Goal: Navigation & Orientation: Find specific page/section

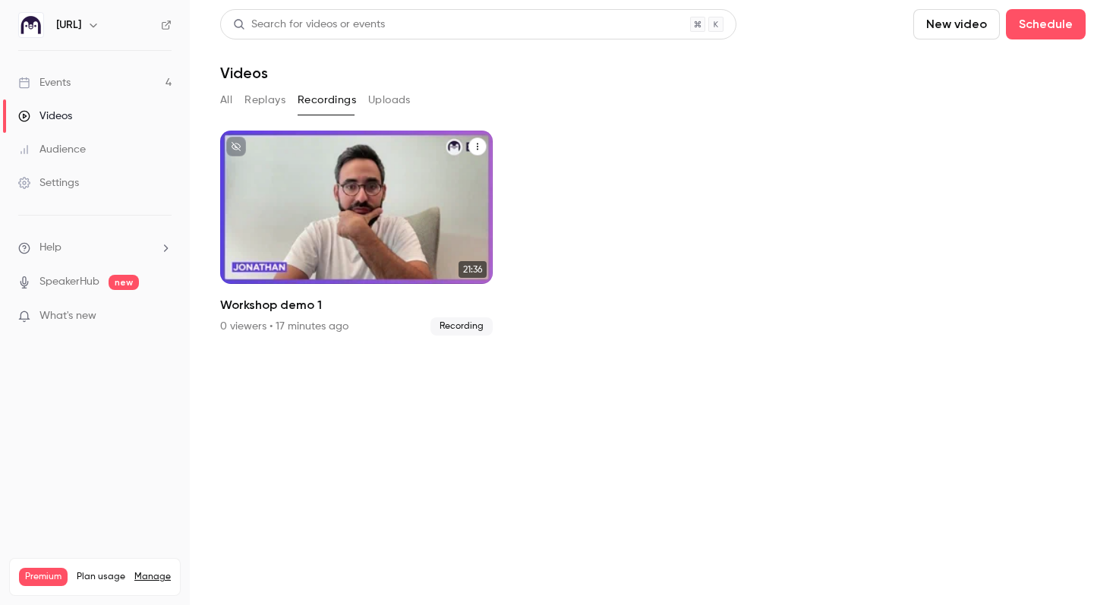
click at [473, 141] on button "Workshop demo 1" at bounding box center [478, 146] width 18 height 18
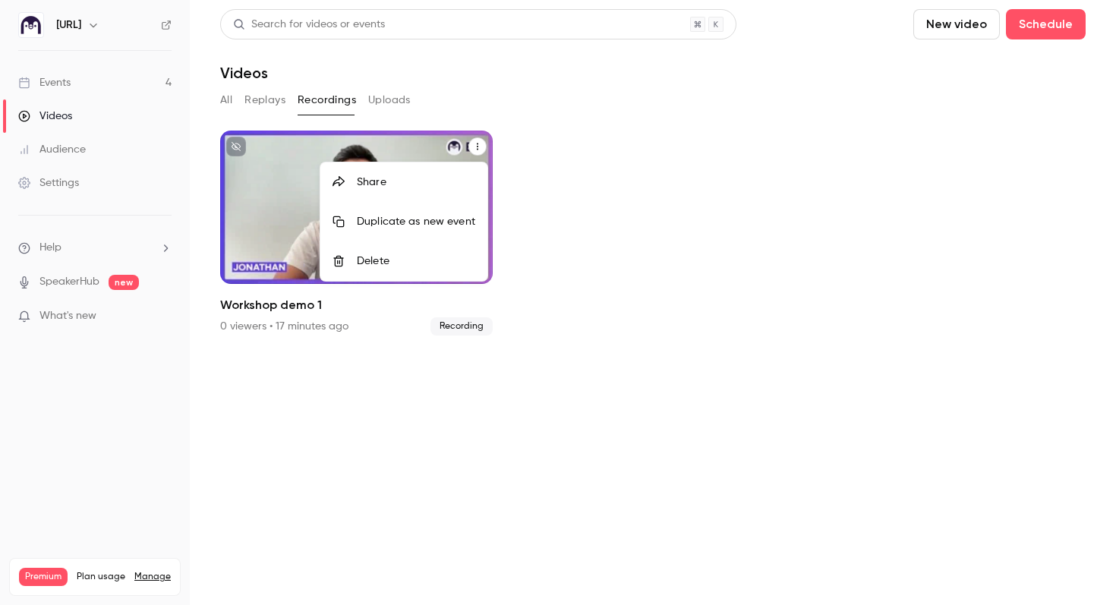
click at [551, 211] on div at bounding box center [558, 302] width 1116 height 605
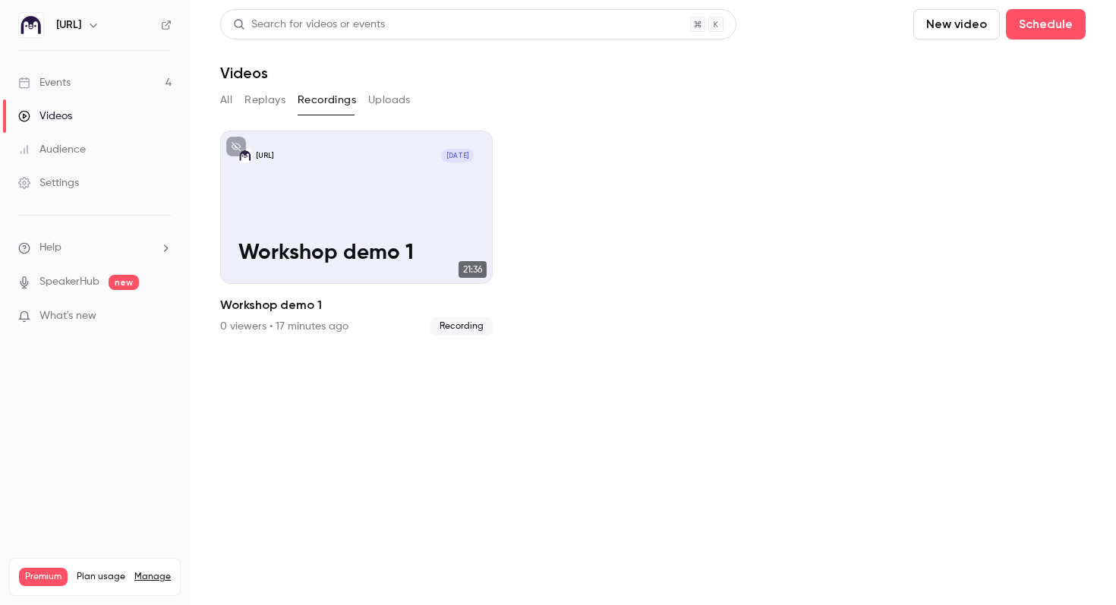
click at [105, 80] on link "Events 4" at bounding box center [95, 82] width 190 height 33
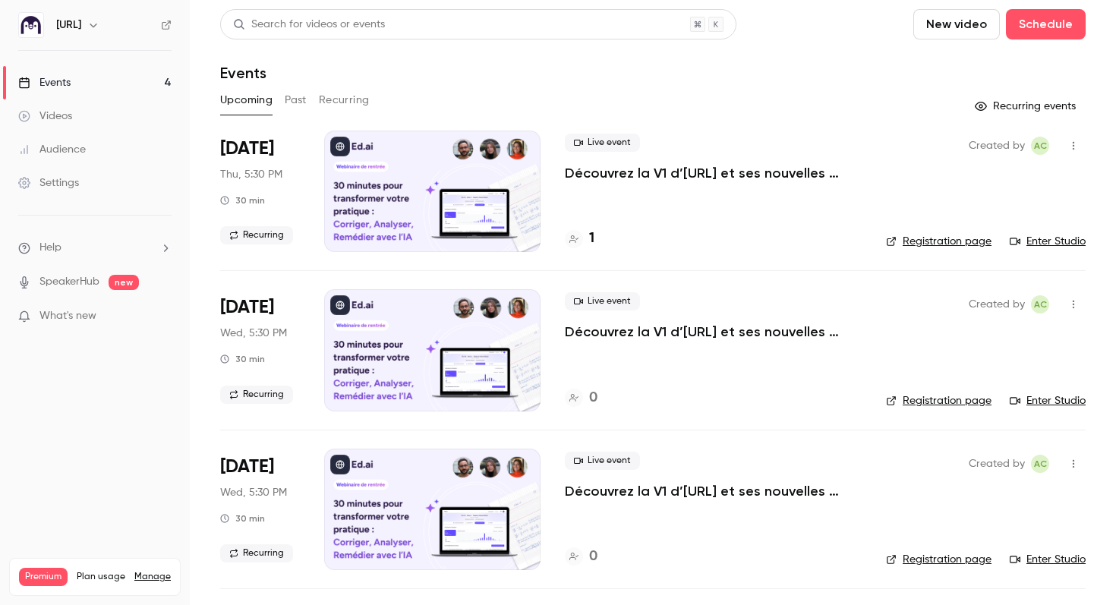
click at [94, 24] on icon "button" at bounding box center [93, 25] width 12 height 12
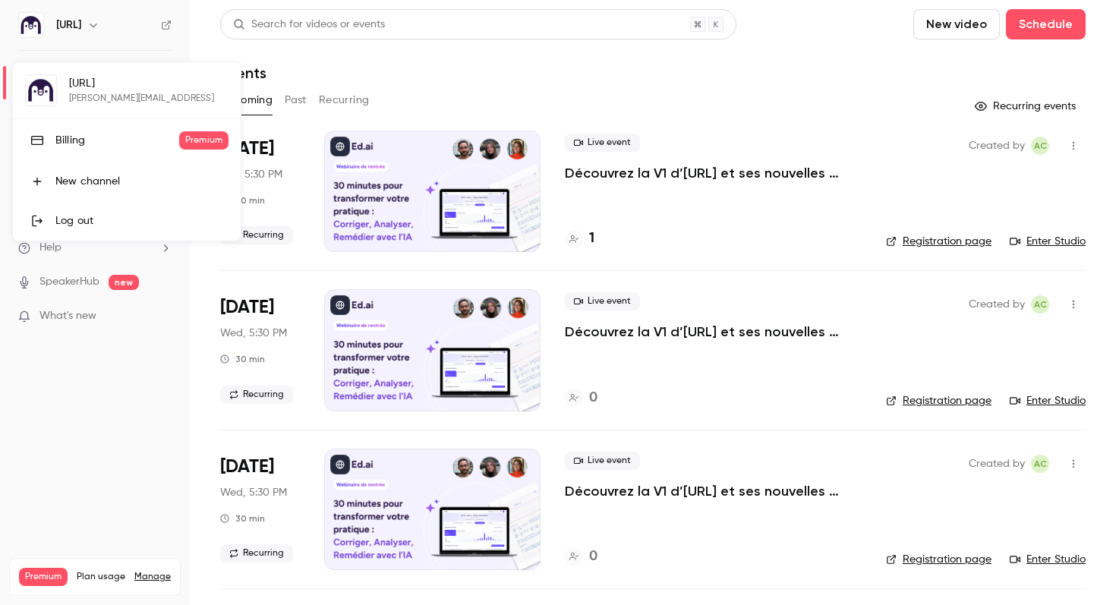
click at [170, 11] on div at bounding box center [558, 302] width 1116 height 605
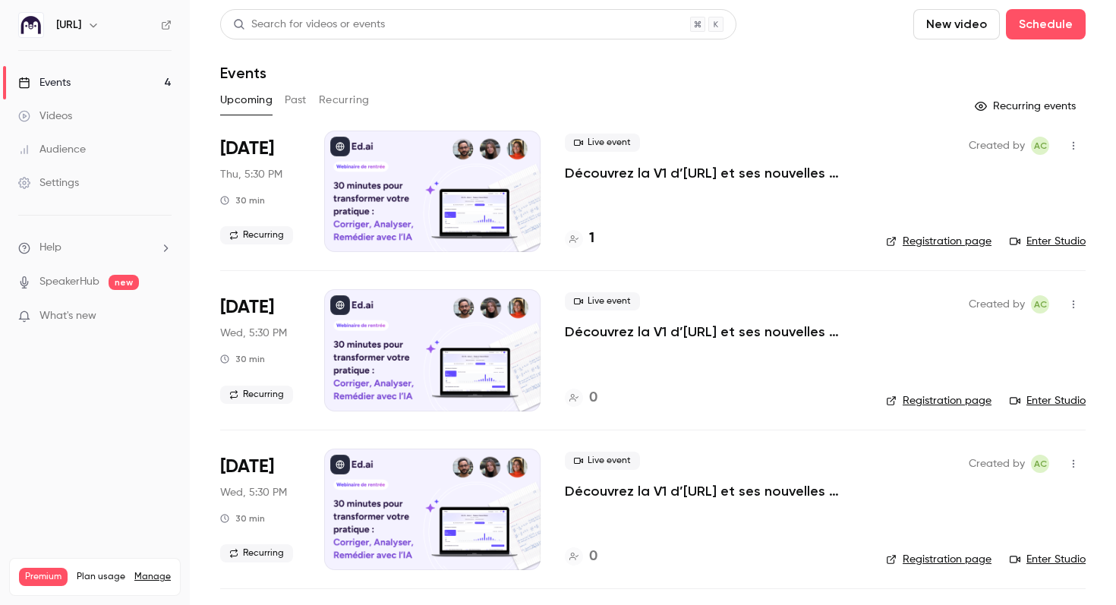
click at [164, 23] on icon at bounding box center [166, 25] width 11 height 11
click at [78, 78] on link "Events 4" at bounding box center [95, 82] width 190 height 33
